Goal: Task Accomplishment & Management: Complete application form

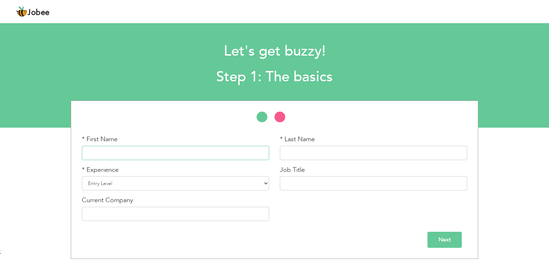
click at [210, 152] on input "text" at bounding box center [175, 153] width 187 height 14
paste input "[PERSON_NAME]"
click at [194, 152] on input "[PERSON_NAME]" at bounding box center [175, 153] width 187 height 14
type input "IRAM"
paste input "SHAHZADI"
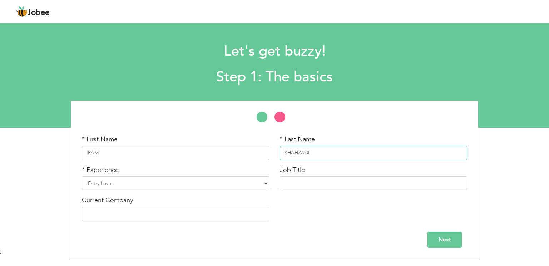
type input "SHAHZADI"
click at [266, 181] on select "Entry Level Less than 1 Year 1 Year 2 Years 3 Years 4 Years 5 Years 6 Years 7 Y…" at bounding box center [175, 183] width 187 height 14
click at [0, 0] on option "2 Years" at bounding box center [0, 0] width 0 height 0
click at [257, 206] on div "Current Company" at bounding box center [175, 208] width 187 height 25
click at [266, 178] on select "Entry Level Less than 1 Year 1 Year 2 Years 3 Years 4 Years 5 Years 6 Years 7 Y…" at bounding box center [175, 183] width 187 height 14
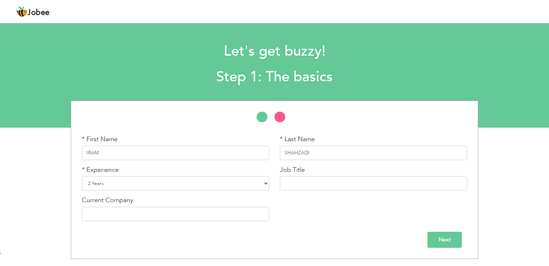
select select "7"
click at [0, 0] on option "5 Years" at bounding box center [0, 0] width 0 height 0
click at [312, 202] on div "* First Name IRAM * Last Name SHAHZADI * Experience Entry Level Less than 1 Yea…" at bounding box center [274, 181] width 396 height 92
click at [314, 181] on input "text" at bounding box center [373, 183] width 187 height 14
paste input "Medical Laboratory Technicians"
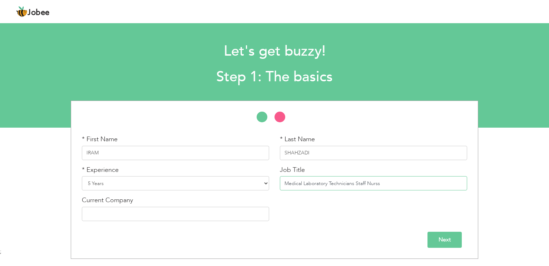
click at [386, 185] on input "Medical Laboratory Technicians Staff Nurss" at bounding box center [373, 183] width 187 height 14
type input "Medical Laboratory Technicians Staff Nurs"
click at [136, 216] on input "text" at bounding box center [175, 214] width 187 height 14
type input "Chugtai Lab"
click at [425, 239] on div "Next" at bounding box center [274, 240] width 385 height 16
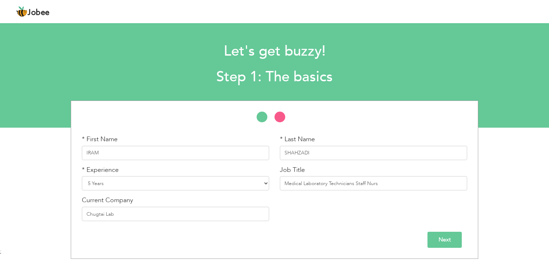
click at [444, 239] on input "Next" at bounding box center [444, 240] width 34 height 16
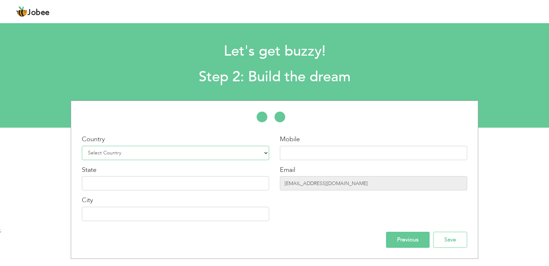
click at [0, 0] on option "Belgium" at bounding box center [0, 0] width 0 height 0
select select "166"
click at [304, 154] on input "text" at bounding box center [373, 153] width 187 height 14
paste input "[PHONE_NUMBER]"
type input "[PHONE_NUMBER]"
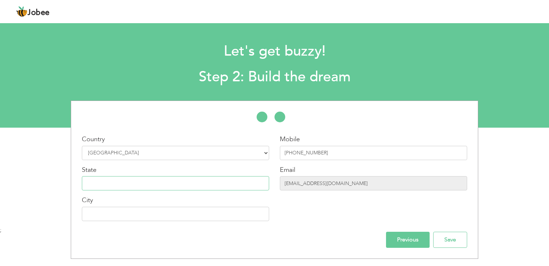
click at [234, 186] on input "text" at bounding box center [175, 183] width 187 height 14
type input "[GEOGRAPHIC_DATA]"
click at [455, 248] on input "Save" at bounding box center [450, 240] width 34 height 16
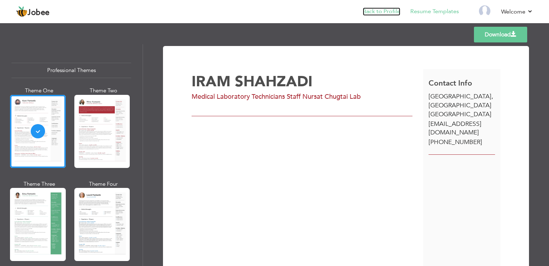
click at [391, 12] on link "Back to Profile" at bounding box center [380, 11] width 37 height 8
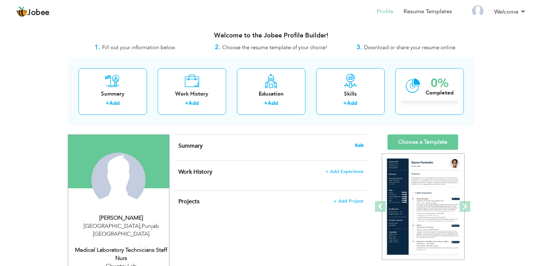
click at [358, 146] on span "Edit" at bounding box center [359, 145] width 9 height 5
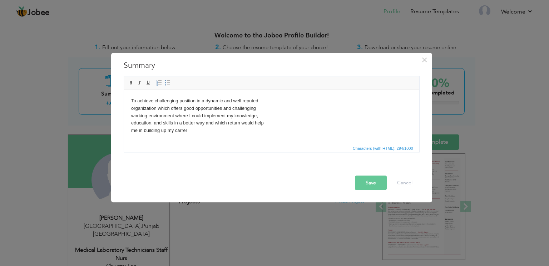
click at [374, 185] on button "Save" at bounding box center [371, 183] width 32 height 14
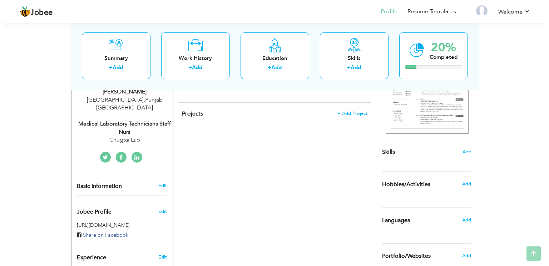
scroll to position [129, 0]
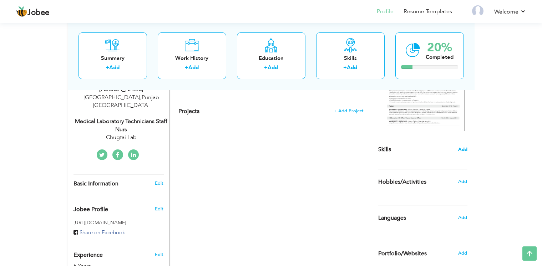
click at [466, 148] on span "Add" at bounding box center [463, 149] width 9 height 7
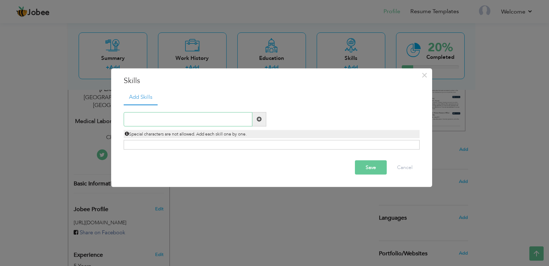
click at [165, 119] on input "text" at bounding box center [188, 119] width 129 height 14
paste input "Surgery"
type input "Surgery"
click at [255, 119] on span at bounding box center [259, 119] width 14 height 14
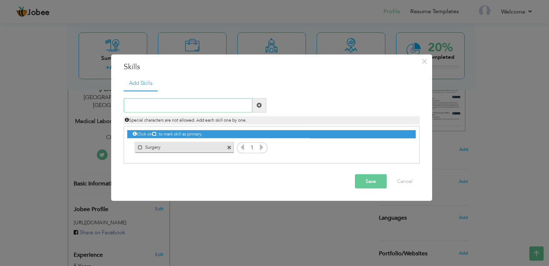
click at [156, 106] on input "text" at bounding box center [188, 105] width 129 height 14
click at [156, 106] on input "S" at bounding box center [188, 105] width 129 height 14
click at [156, 106] on input "Sterlization" at bounding box center [188, 105] width 129 height 14
type input "Sterilization"
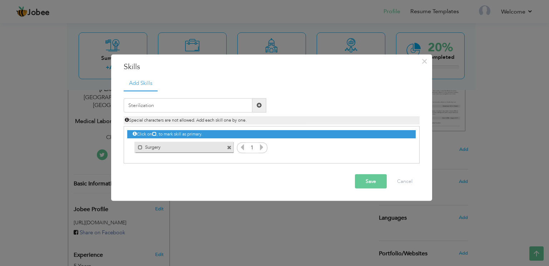
click at [261, 105] on span at bounding box center [258, 105] width 5 height 5
click at [158, 104] on input "text" at bounding box center [188, 105] width 129 height 14
click at [158, 104] on input "Discourse" at bounding box center [188, 105] width 129 height 14
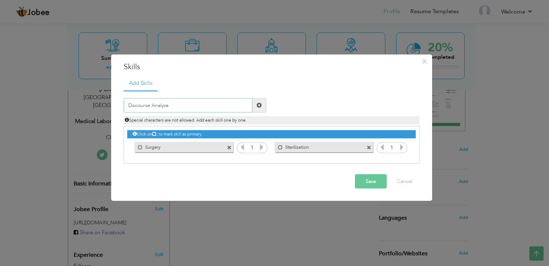
click at [184, 106] on input "Discourse Analyze" at bounding box center [188, 105] width 129 height 14
click at [184, 106] on input "Discourse Analysis" at bounding box center [188, 105] width 129 height 14
type input "Discourse Analysis Socialogy"
click at [257, 105] on span at bounding box center [258, 105] width 5 height 5
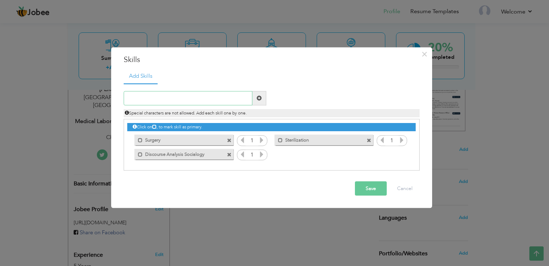
click at [173, 94] on input "text" at bounding box center [188, 98] width 129 height 14
type input "Documents"
click at [258, 98] on span at bounding box center [258, 98] width 5 height 5
click at [234, 100] on input "text" at bounding box center [188, 98] width 129 height 14
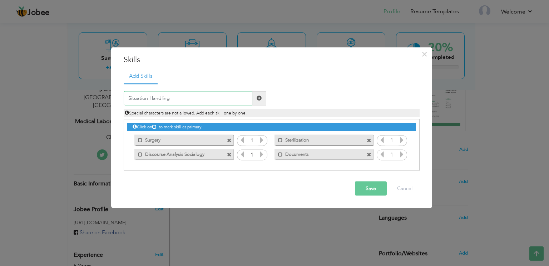
type input "Situation Handling"
click at [261, 92] on span at bounding box center [259, 98] width 14 height 14
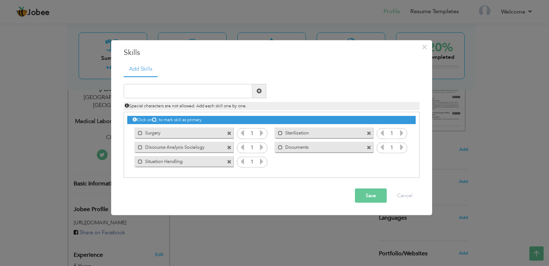
click at [222, 84] on div "Duplicate entry" at bounding box center [272, 127] width 296 height 102
click at [214, 92] on input "text" at bounding box center [188, 91] width 129 height 14
type input "Excellent Communication Skills"
click at [260, 91] on span at bounding box center [258, 91] width 5 height 5
click at [153, 92] on input "text" at bounding box center [188, 91] width 129 height 14
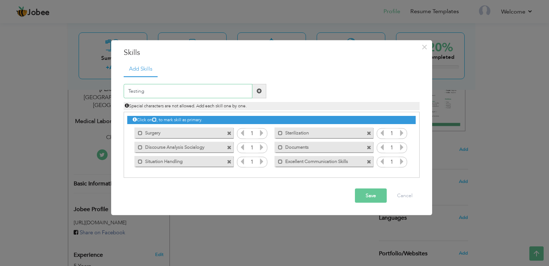
type input "Testing"
click at [261, 91] on span at bounding box center [258, 91] width 5 height 5
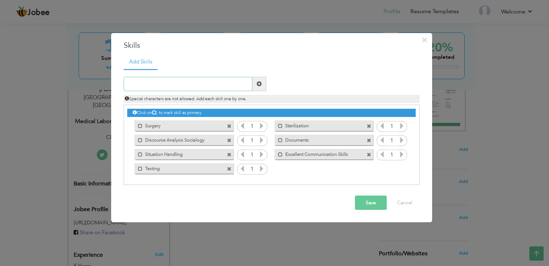
click at [184, 84] on input "text" at bounding box center [188, 84] width 129 height 14
type input "Patient Caring"
click at [259, 85] on span at bounding box center [258, 83] width 5 height 5
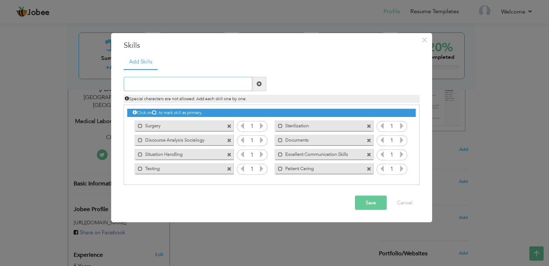
click at [237, 87] on input "text" at bounding box center [188, 84] width 129 height 14
type input "Blood Sampling"
click at [261, 82] on span at bounding box center [258, 83] width 5 height 5
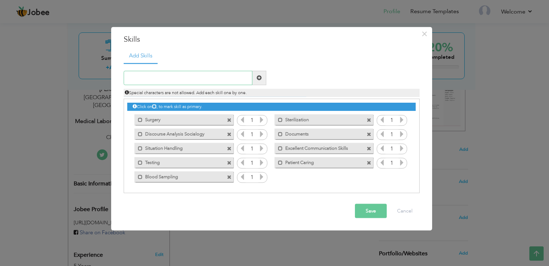
click at [160, 78] on input "text" at bounding box center [188, 78] width 129 height 14
paste input "Medication Management"
type input "Medication Management"
click at [256, 77] on span at bounding box center [258, 77] width 5 height 5
click at [178, 77] on input "text" at bounding box center [188, 78] width 129 height 14
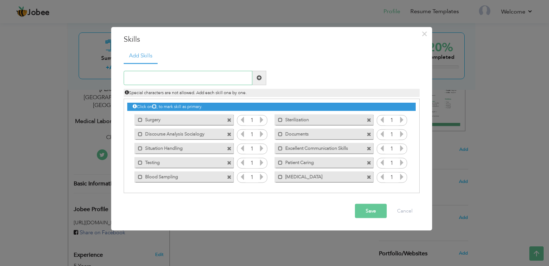
paste input "Clinical Procedures:"
type input "Clinical Procedures"
click at [259, 76] on span at bounding box center [258, 77] width 5 height 5
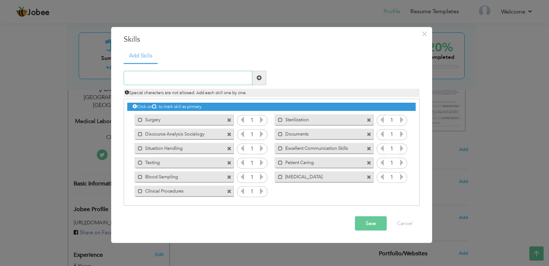
click at [165, 77] on input "text" at bounding box center [188, 78] width 129 height 14
paste input "Patient Assessment:"
type input "Patient Assessment and Caring"
click at [257, 75] on span at bounding box center [258, 77] width 5 height 5
click at [369, 163] on span at bounding box center [368, 163] width 5 height 5
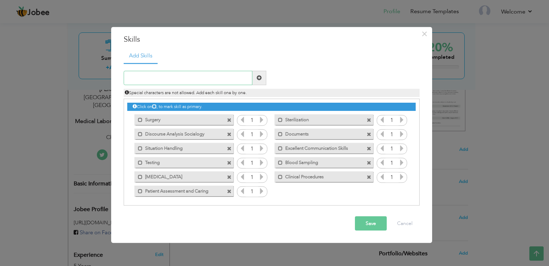
click at [201, 72] on input "text" at bounding box center [188, 78] width 129 height 14
paste input "Time Management & Organization"
type input "Time Management & Organization"
click at [260, 77] on span at bounding box center [258, 77] width 5 height 5
click at [187, 79] on input "text" at bounding box center [188, 78] width 129 height 14
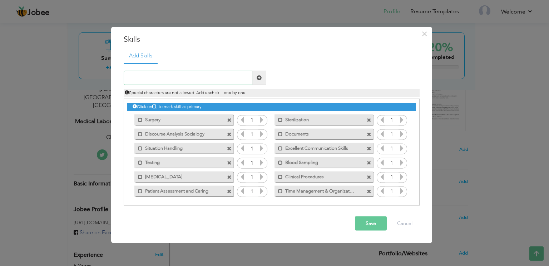
paste input "Patient Advocacy"
type input "Patient Advocacy"
click at [261, 77] on span at bounding box center [258, 77] width 5 height 5
click at [259, 120] on icon at bounding box center [261, 120] width 6 height 6
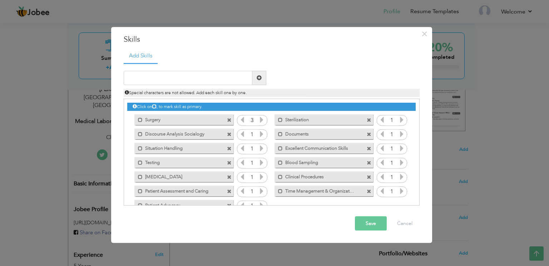
click at [259, 120] on icon at bounding box center [261, 120] width 6 height 6
click at [259, 131] on icon at bounding box center [261, 134] width 6 height 6
click at [258, 147] on icon at bounding box center [261, 148] width 6 height 6
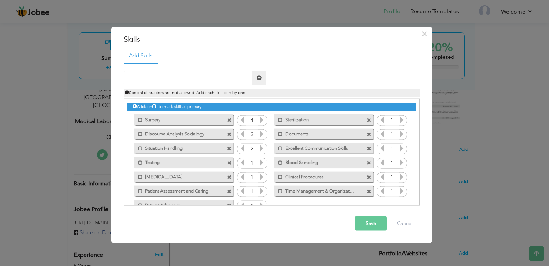
click at [258, 147] on icon at bounding box center [261, 148] width 6 height 6
click at [262, 162] on icon at bounding box center [261, 163] width 6 height 6
click at [258, 177] on icon at bounding box center [261, 177] width 6 height 6
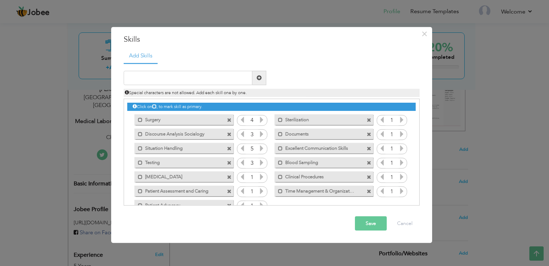
click at [258, 177] on icon at bounding box center [261, 177] width 6 height 6
click at [239, 175] on icon at bounding box center [242, 177] width 6 height 6
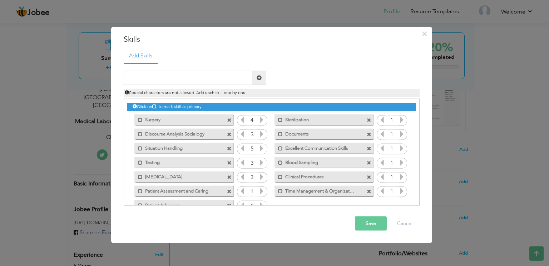
scroll to position [7, 0]
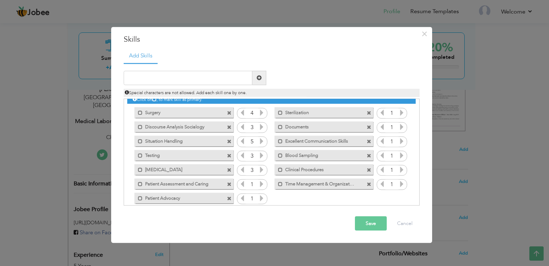
click at [260, 184] on icon at bounding box center [261, 184] width 6 height 6
click at [258, 197] on icon at bounding box center [261, 198] width 6 height 6
click at [398, 114] on icon at bounding box center [401, 113] width 6 height 6
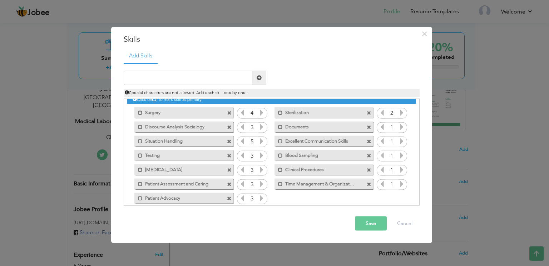
click at [398, 114] on icon at bounding box center [401, 113] width 6 height 6
click at [396, 122] on div "Click on , to mark skill as primary. Mark as primary skill. Surgery 1 Steriliza…" at bounding box center [271, 149] width 288 height 114
drag, startPoint x: 396, startPoint y: 122, endPoint x: 395, endPoint y: 127, distance: 5.5
click at [398, 127] on icon at bounding box center [401, 127] width 6 height 6
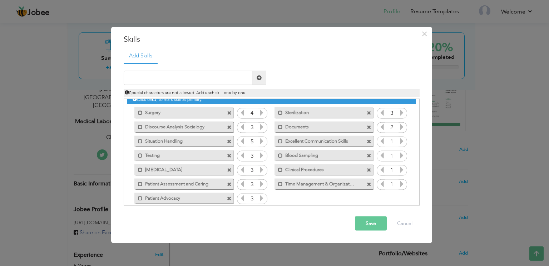
click at [398, 127] on icon at bounding box center [401, 127] width 6 height 6
click at [398, 126] on icon at bounding box center [401, 127] width 6 height 6
click at [396, 137] on div "1" at bounding box center [391, 142] width 30 height 11
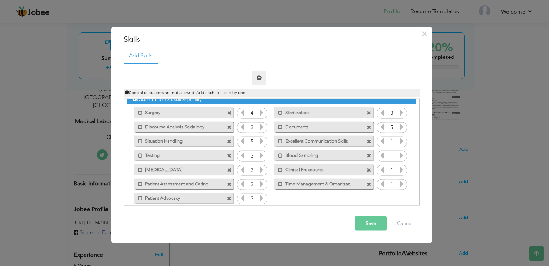
drag, startPoint x: 396, startPoint y: 136, endPoint x: 395, endPoint y: 142, distance: 6.2
click at [398, 142] on icon at bounding box center [401, 141] width 6 height 6
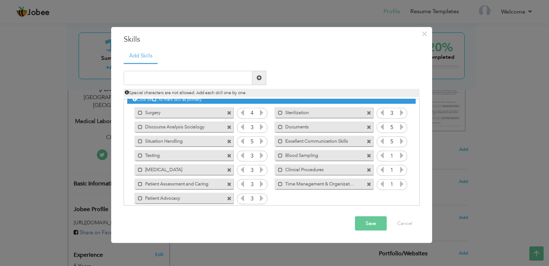
click at [398, 155] on icon at bounding box center [401, 155] width 6 height 6
click at [398, 167] on icon at bounding box center [401, 170] width 6 height 6
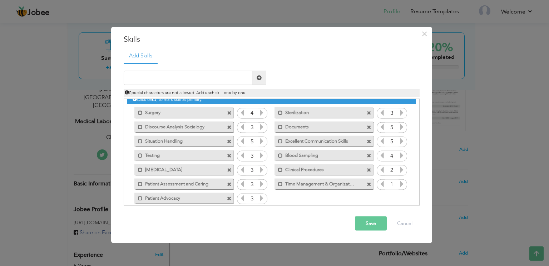
click at [398, 167] on icon at bounding box center [401, 170] width 6 height 6
click at [398, 184] on icon at bounding box center [401, 184] width 6 height 6
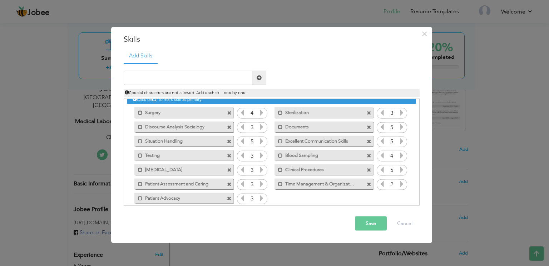
click at [398, 184] on icon at bounding box center [401, 184] width 6 height 6
click at [370, 221] on button "Save" at bounding box center [371, 224] width 32 height 14
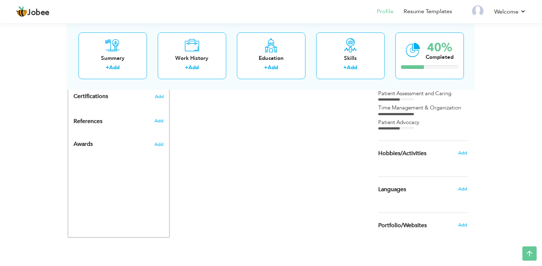
scroll to position [346, 0]
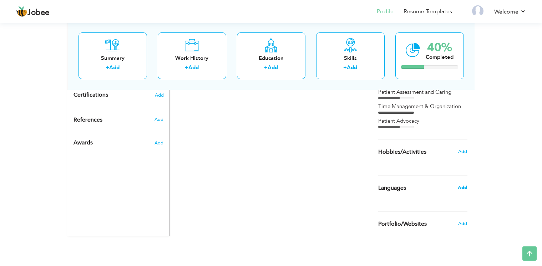
click at [464, 187] on span "Add" at bounding box center [462, 188] width 9 height 6
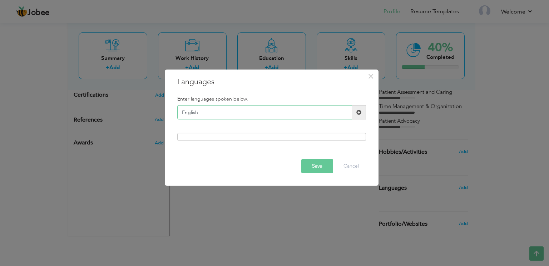
type input "English"
click at [361, 116] on span at bounding box center [359, 112] width 14 height 14
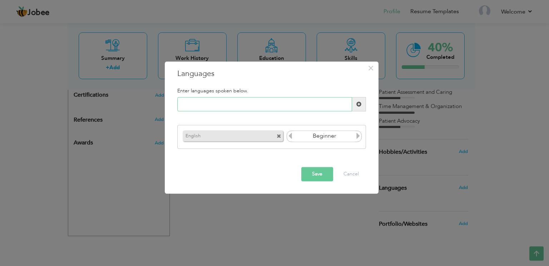
click at [322, 103] on input "text" at bounding box center [264, 104] width 175 height 14
type input "Urdu"
click at [360, 105] on span at bounding box center [358, 104] width 5 height 5
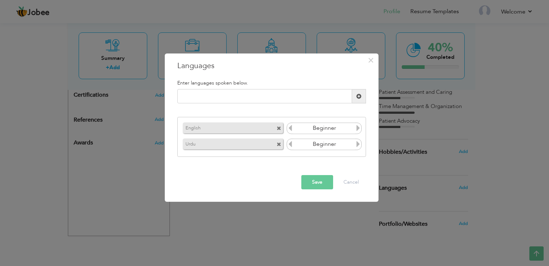
click at [361, 128] on icon at bounding box center [358, 128] width 6 height 6
click at [359, 128] on icon at bounding box center [358, 128] width 6 height 6
click at [290, 125] on icon at bounding box center [290, 128] width 6 height 6
click at [360, 142] on icon at bounding box center [358, 144] width 6 height 6
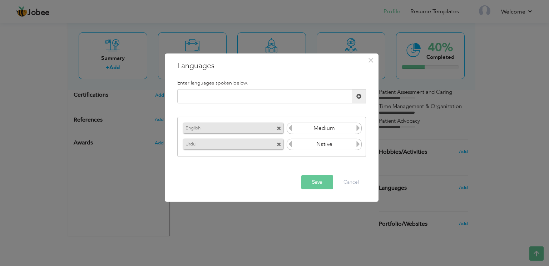
click at [360, 142] on icon at bounding box center [358, 144] width 6 height 6
click at [314, 180] on button "Save" at bounding box center [317, 182] width 32 height 14
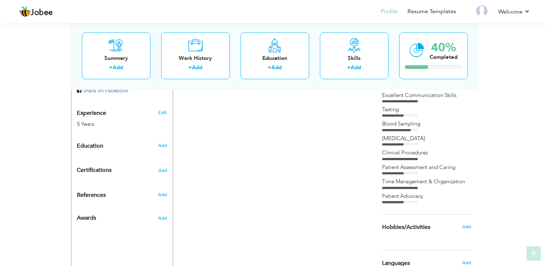
scroll to position [286, 0]
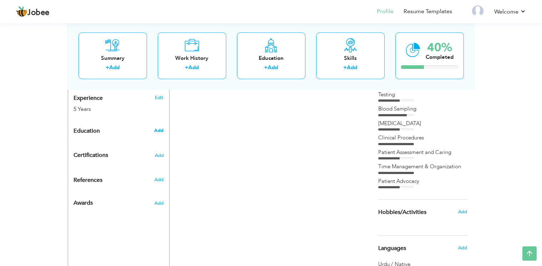
click at [158, 127] on span "Add" at bounding box center [158, 130] width 9 height 6
radio input "true"
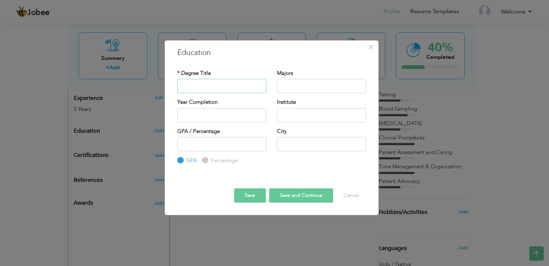
click at [225, 89] on input "text" at bounding box center [221, 86] width 89 height 14
type input "Matric"
click at [209, 115] on input "2025" at bounding box center [221, 115] width 89 height 14
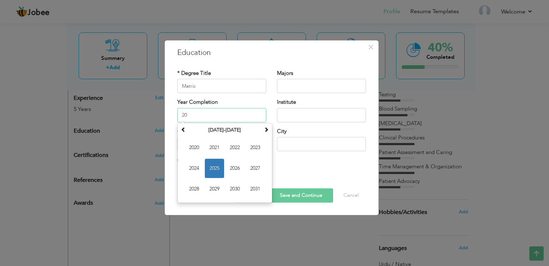
type input "2"
click at [184, 129] on span at bounding box center [183, 129] width 5 height 5
click at [209, 189] on span "2019" at bounding box center [214, 189] width 19 height 19
type input "2019"
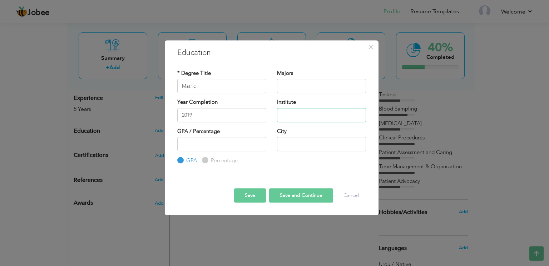
click at [304, 115] on input "text" at bounding box center [321, 115] width 89 height 14
type input "BISE LAHORE"
click at [293, 162] on div "GPA / Percentage GPA Percentage City" at bounding box center [271, 146] width 199 height 37
click at [296, 142] on input "text" at bounding box center [321, 144] width 89 height 14
type input "[GEOGRAPHIC_DATA]"
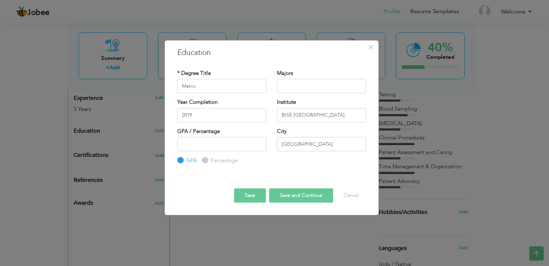
click at [294, 201] on button "Save and Continue" at bounding box center [301, 196] width 64 height 14
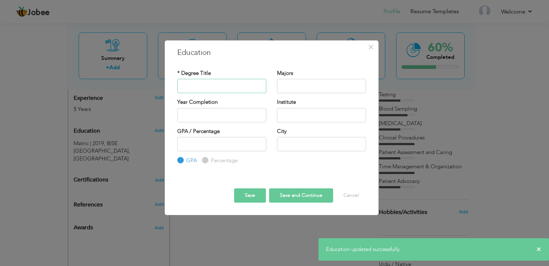
click at [202, 84] on input "text" at bounding box center [221, 86] width 89 height 14
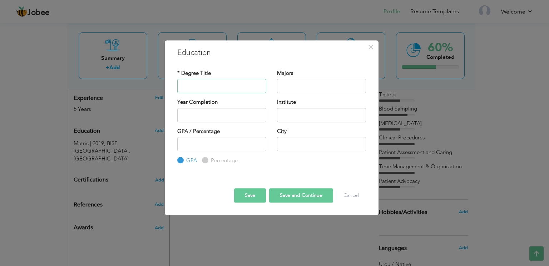
click at [203, 85] on input "text" at bounding box center [221, 86] width 89 height 14
type input "Intermediate"
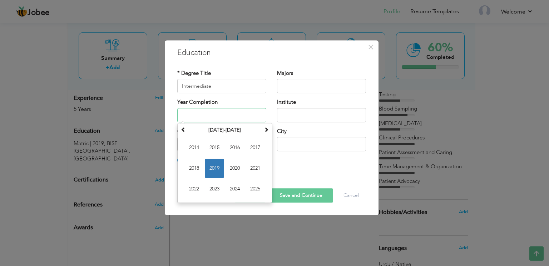
click at [230, 113] on input "text" at bounding box center [221, 115] width 89 height 14
click at [251, 168] on span "2021" at bounding box center [254, 168] width 19 height 19
type input "2021"
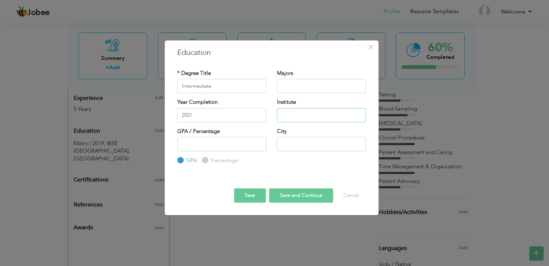
click at [299, 115] on input "text" at bounding box center [321, 115] width 89 height 14
type input "BISE LAHORE"
click at [307, 141] on input "text" at bounding box center [321, 144] width 89 height 14
type input "LAHORE"
click at [282, 195] on button "Save and Continue" at bounding box center [301, 196] width 64 height 14
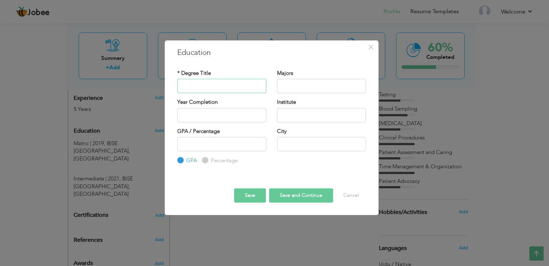
click at [209, 85] on input "text" at bounding box center [221, 86] width 89 height 14
type input "B-Pharmacy"
click at [292, 119] on input "text" at bounding box center [321, 115] width 89 height 14
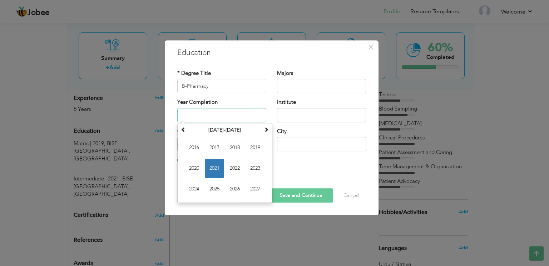
click at [239, 114] on input "text" at bounding box center [221, 115] width 89 height 14
type input "I"
type input "2"
type input "c"
type input "2"
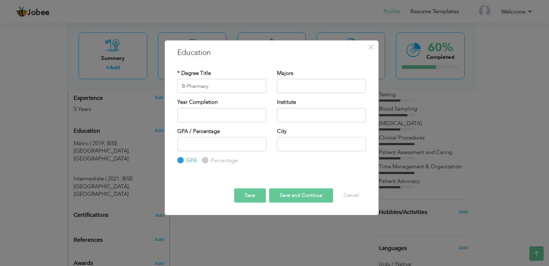
click at [286, 195] on button "Save and Continue" at bounding box center [301, 196] width 64 height 14
click at [215, 85] on input "text" at bounding box center [221, 86] width 89 height 14
click at [215, 85] on input "Medical Laboratory Technicians" at bounding box center [221, 86] width 89 height 14
paste input "Medical Laboratory Technicians"
click at [223, 90] on input "Medical LaboraMedical Laboratory Technicianstory Technicians" at bounding box center [221, 86] width 89 height 14
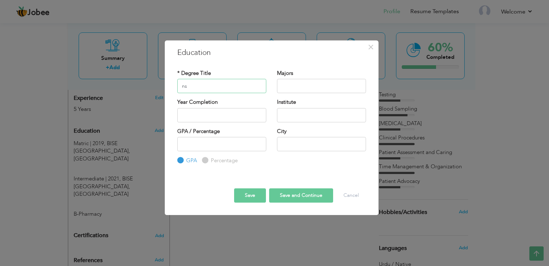
type input "s"
paste input "Medical Laboratory Technicians"
type input "Medical Laboratory Technicians (MLT)"
click at [307, 147] on input "text" at bounding box center [321, 144] width 89 height 14
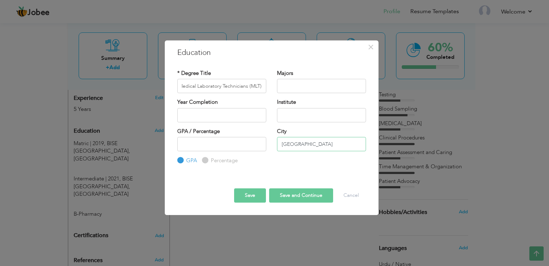
type input "[GEOGRAPHIC_DATA]"
click at [284, 197] on button "Save and Continue" at bounding box center [301, 196] width 64 height 14
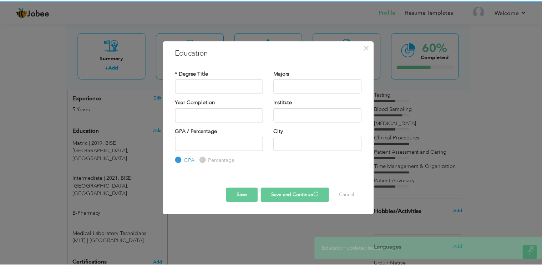
scroll to position [0, 0]
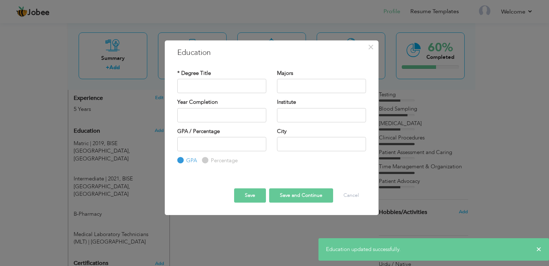
click at [244, 191] on button "Save" at bounding box center [250, 196] width 32 height 14
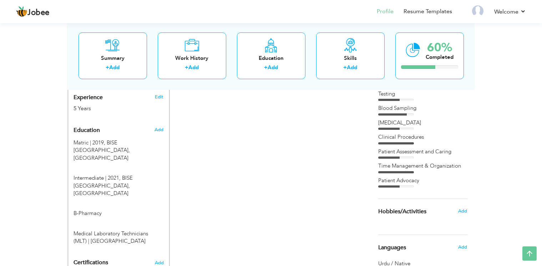
scroll to position [287, 0]
click at [157, 126] on span "Add" at bounding box center [158, 129] width 9 height 6
click at [164, 214] on span at bounding box center [164, 216] width 9 height 5
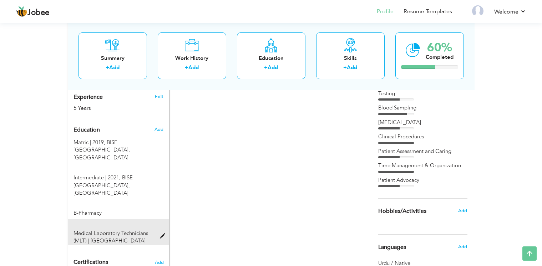
click at [161, 234] on span at bounding box center [164, 236] width 9 height 5
type input "Medical Laboratory Technicians (MLT)"
type input "[GEOGRAPHIC_DATA]"
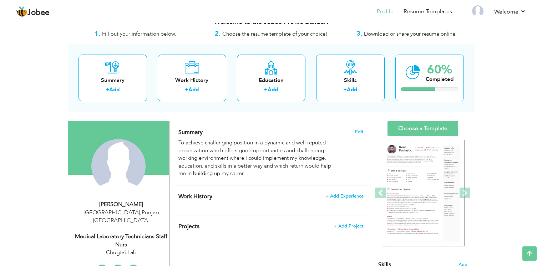
scroll to position [0, 0]
